Goal: Information Seeking & Learning: Learn about a topic

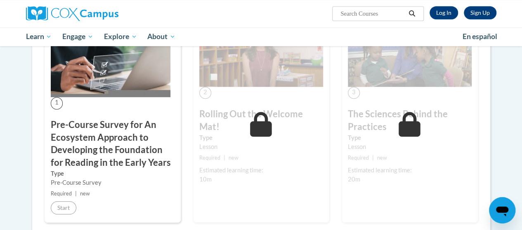
scroll to position [242, 0]
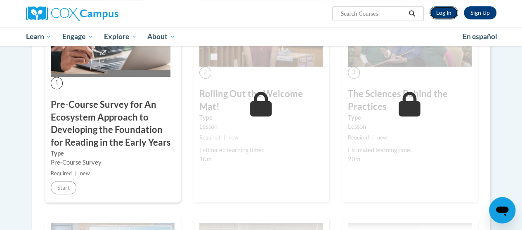
click at [444, 12] on link "Log In" at bounding box center [443, 12] width 28 height 13
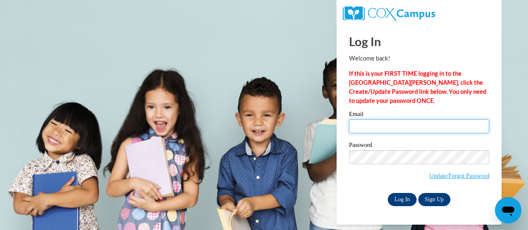
type input "[EMAIL_ADDRESS][DOMAIN_NAME]"
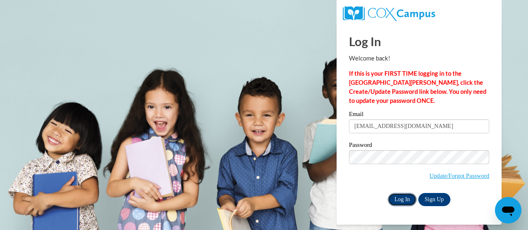
click at [404, 200] on input "Log In" at bounding box center [402, 199] width 29 height 13
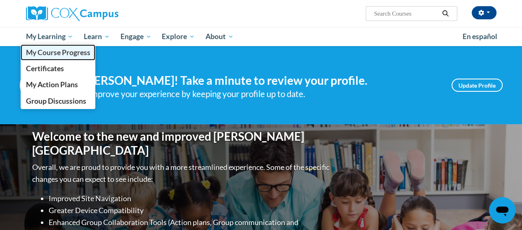
click at [66, 52] on span "My Course Progress" at bounding box center [58, 52] width 64 height 9
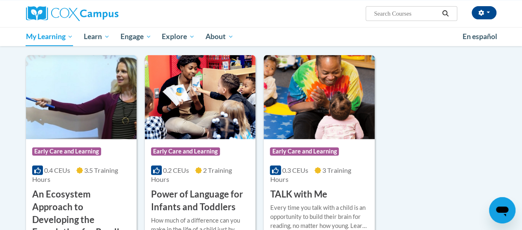
click at [521, 136] on html "Marquilia Stinson (America/New_York UTC-04:00) My Profile Inbox My Transcripts …" at bounding box center [261, 20] width 522 height 230
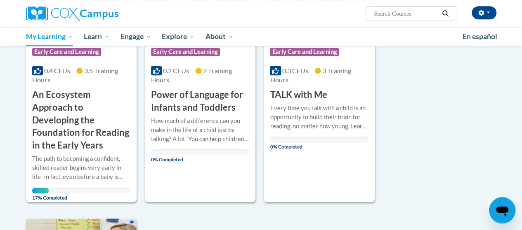
scroll to position [198, 0]
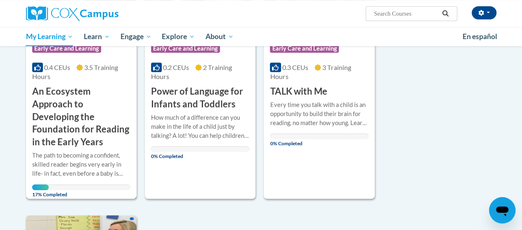
click at [82, 48] on span "Early Care and Learning" at bounding box center [66, 49] width 69 height 8
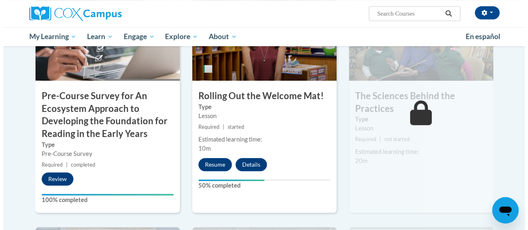
scroll to position [264, 0]
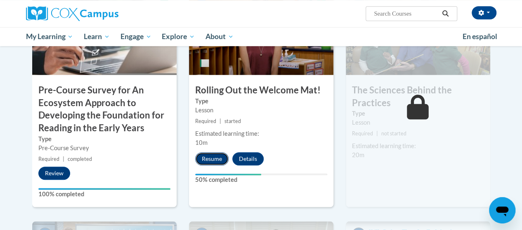
click at [213, 160] on button "Resume" at bounding box center [211, 159] width 33 height 13
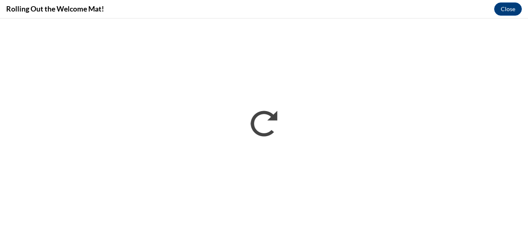
scroll to position [0, 0]
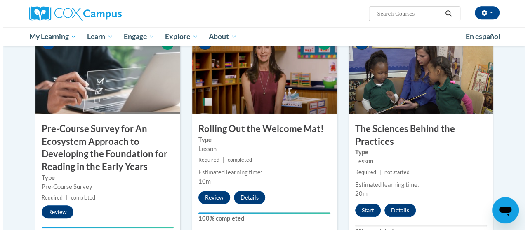
scroll to position [242, 0]
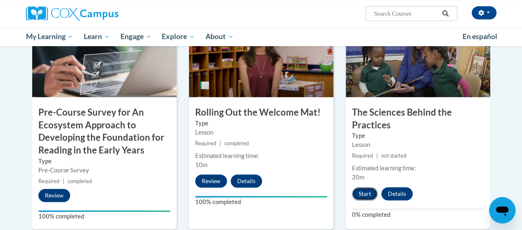
click at [367, 196] on button "Start" at bounding box center [365, 194] width 26 height 13
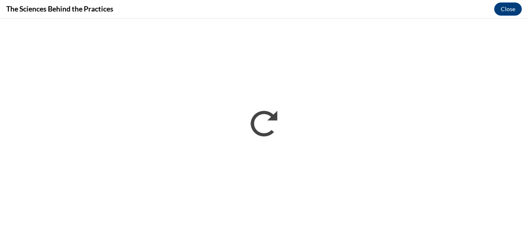
scroll to position [0, 0]
